Goal: Information Seeking & Learning: Learn about a topic

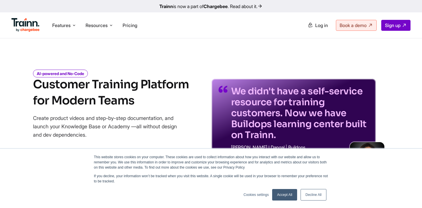
click at [286, 203] on div "This website stores cookies on your computer. These cookies are used to collect…" at bounding box center [211, 178] width 287 height 59
click at [286, 194] on link "Accept All" at bounding box center [284, 194] width 25 height 11
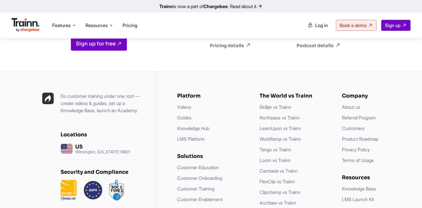
scroll to position [1516, 0]
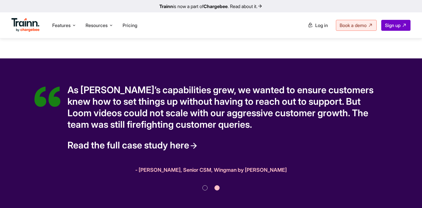
scroll to position [1906, 0]
